Goal: Information Seeking & Learning: Learn about a topic

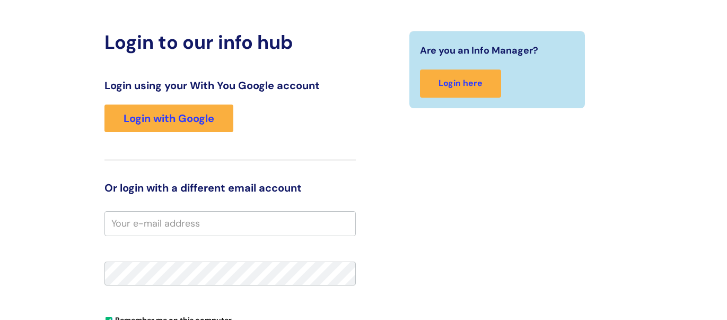
scroll to position [92, 0]
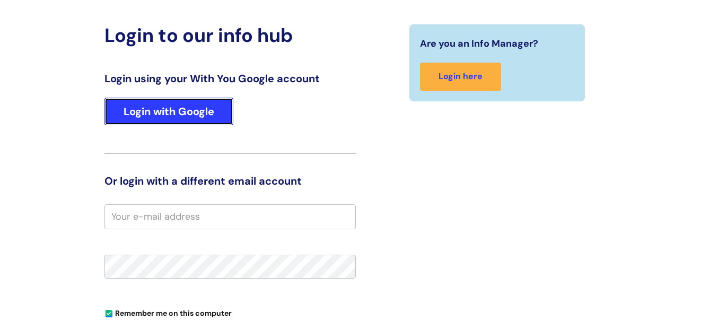
click at [167, 107] on link "Login with Google" at bounding box center [168, 112] width 129 height 28
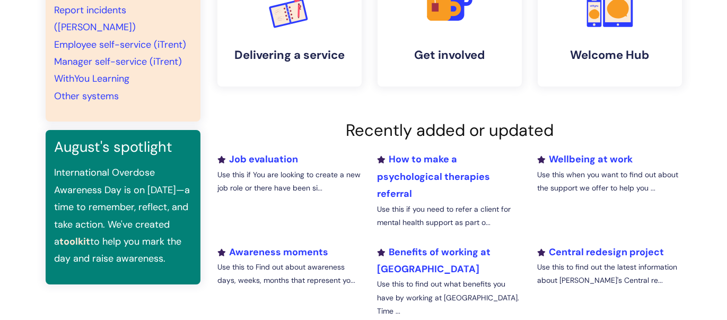
scroll to position [325, 0]
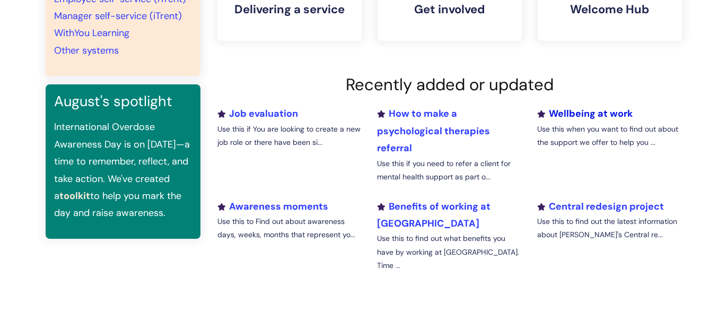
click at [578, 112] on link "Wellbeing at work" at bounding box center [584, 113] width 95 height 13
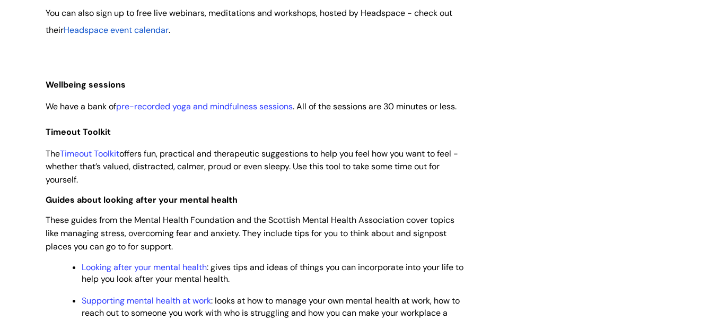
scroll to position [1220, 0]
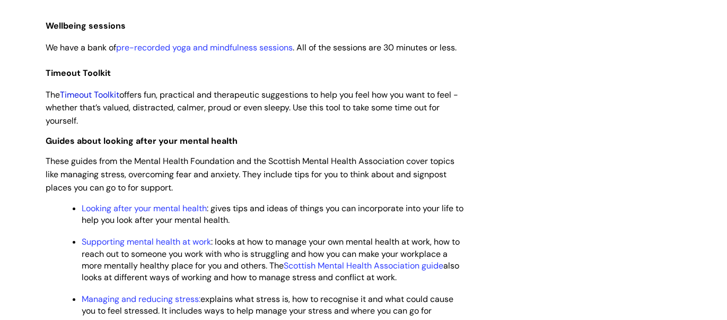
click at [91, 100] on link "Timeout Toolkit" at bounding box center [89, 94] width 59 height 11
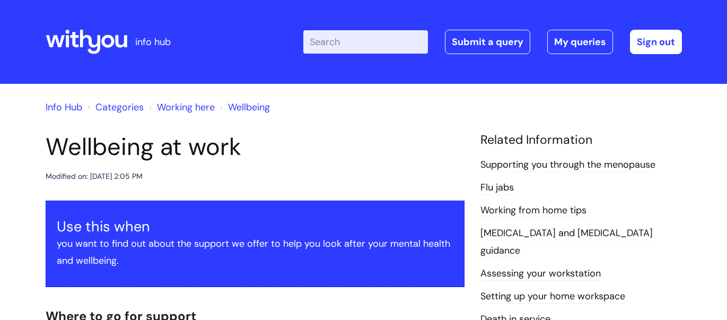
click at [345, 45] on input "Enter your search term here..." at bounding box center [365, 41] width 125 height 23
type input "cycle"
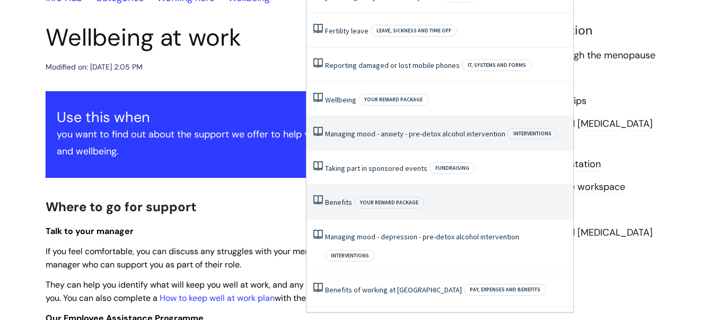
scroll to position [110, 0]
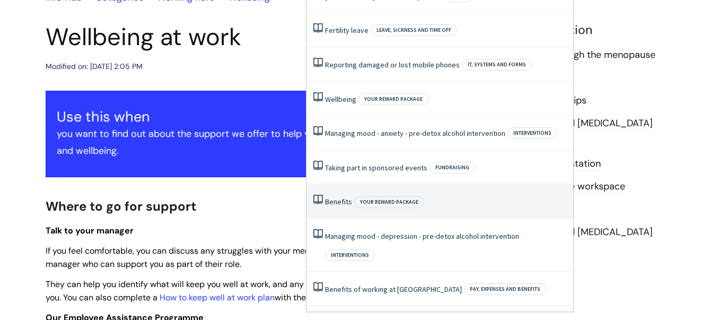
click at [328, 201] on link "Benefits" at bounding box center [338, 202] width 27 height 10
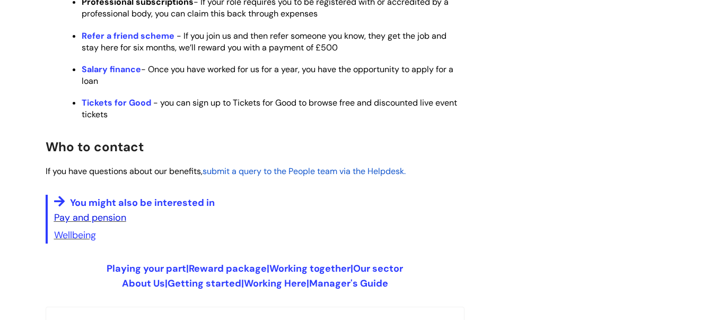
scroll to position [580, 0]
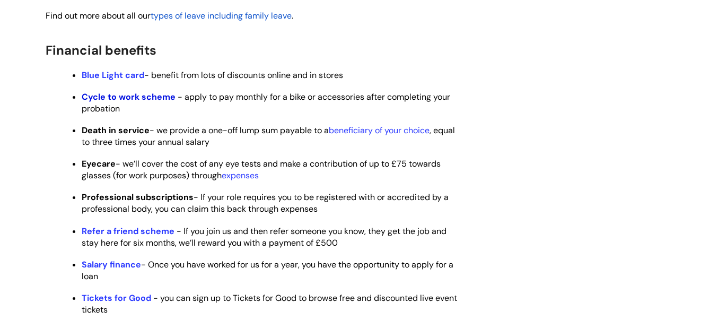
click at [126, 102] on strong "Cycle to work scheme" at bounding box center [129, 96] width 94 height 11
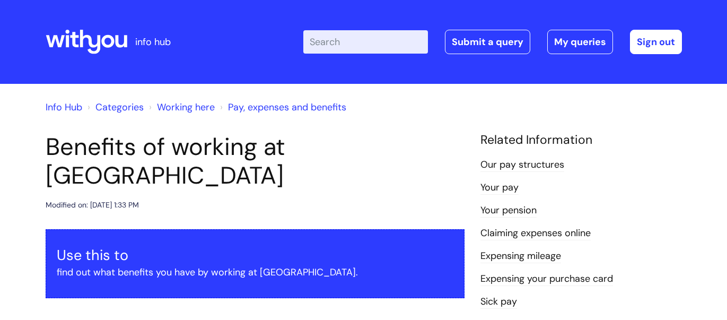
scroll to position [869, 0]
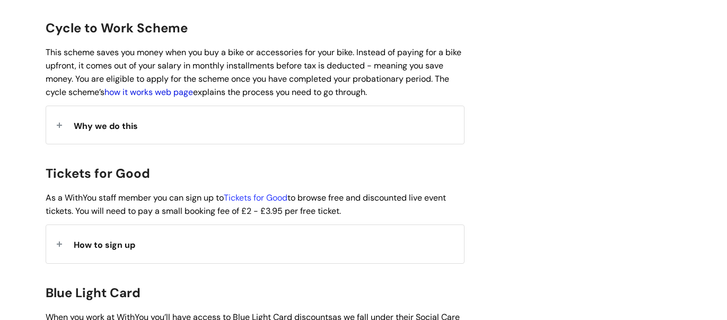
click at [159, 86] on link "how it works web page" at bounding box center [148, 91] width 89 height 11
